Goal: Find specific page/section: Find specific page/section

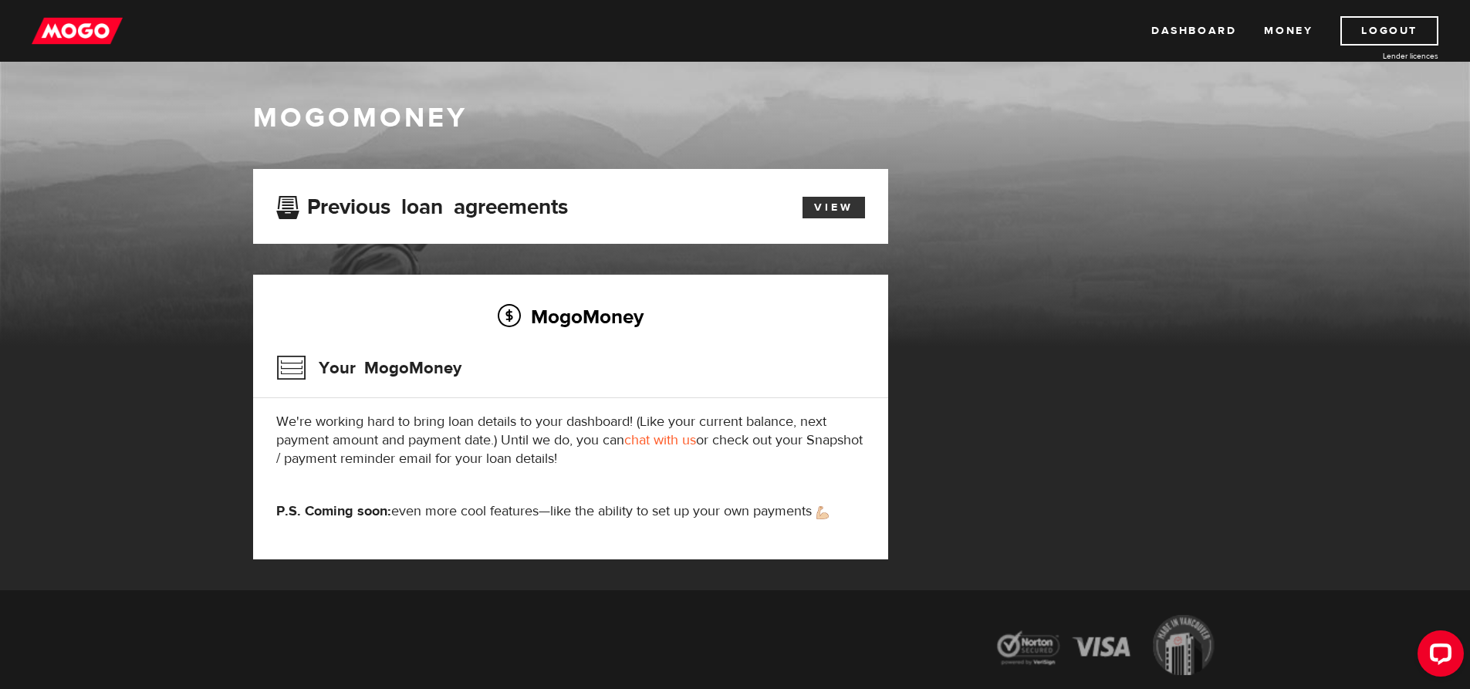
click at [825, 211] on link "View" at bounding box center [833, 208] width 62 height 22
click at [1203, 27] on link "Dashboard" at bounding box center [1193, 30] width 85 height 29
click at [838, 200] on link "View" at bounding box center [833, 208] width 62 height 22
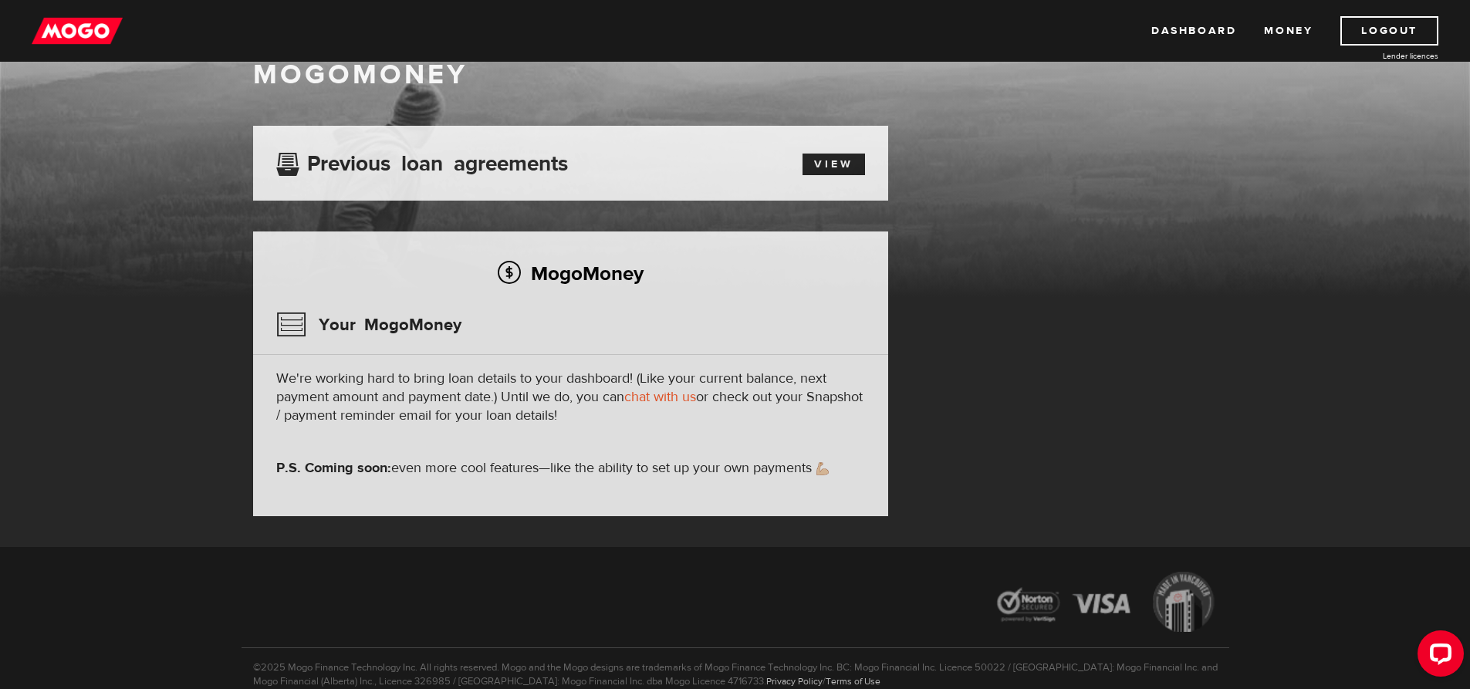
scroll to position [77, 0]
